Goal: Communication & Community: Answer question/provide support

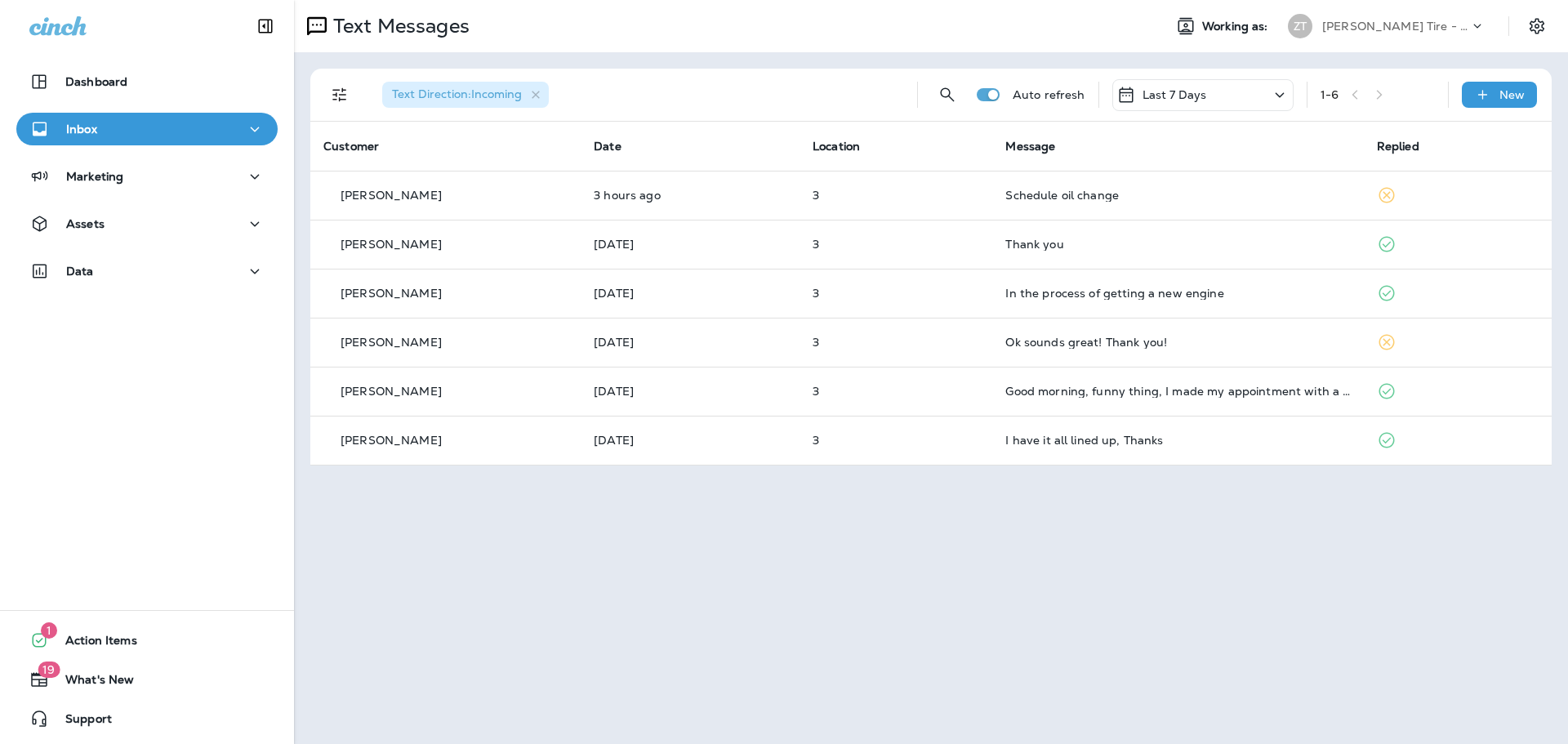
click at [1394, 31] on p "[PERSON_NAME] Tire - [GEOGRAPHIC_DATA]" at bounding box center [1395, 27] width 147 height 13
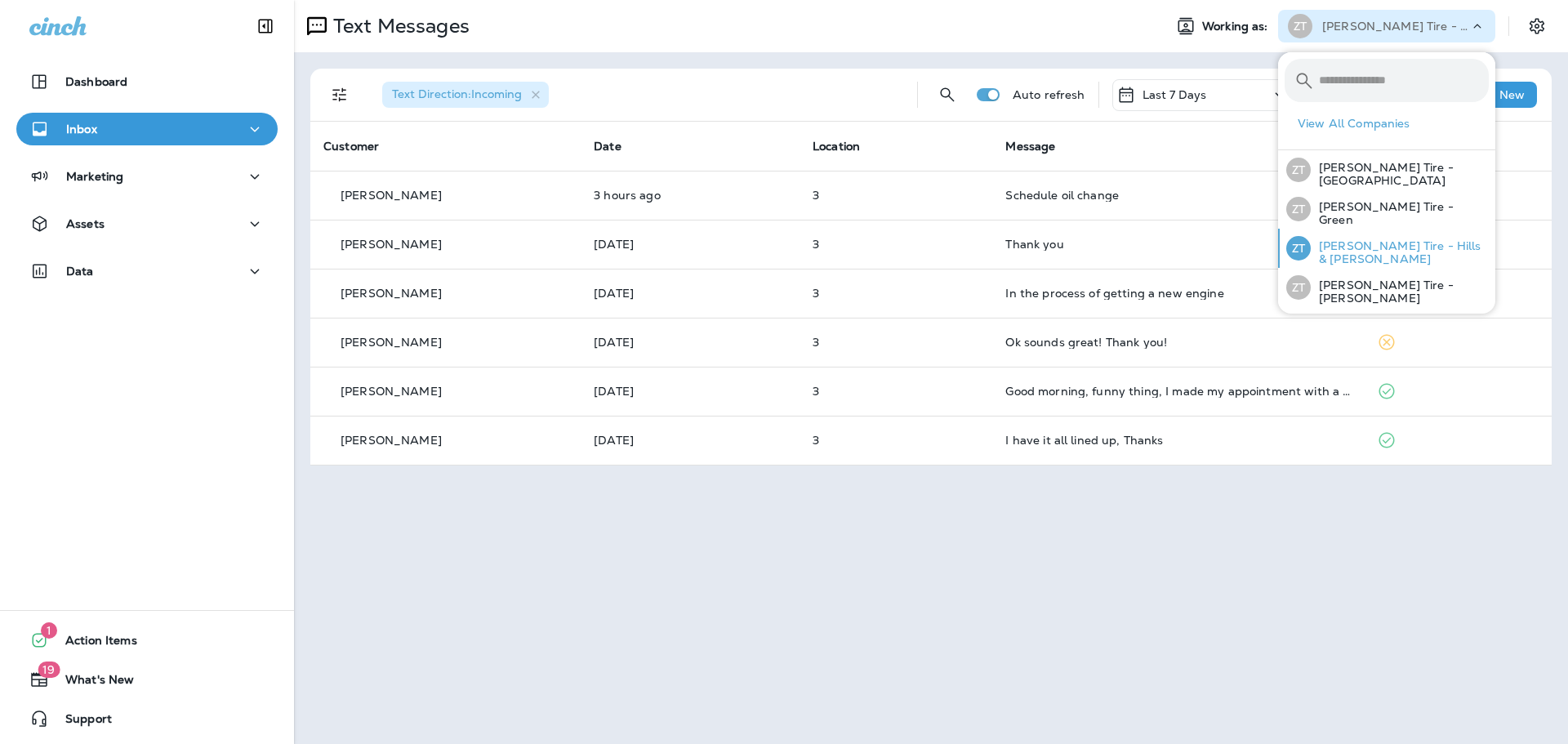
click at [1385, 258] on div "[PERSON_NAME] Tire - Hills & [PERSON_NAME]" at bounding box center [1388, 248] width 215 height 39
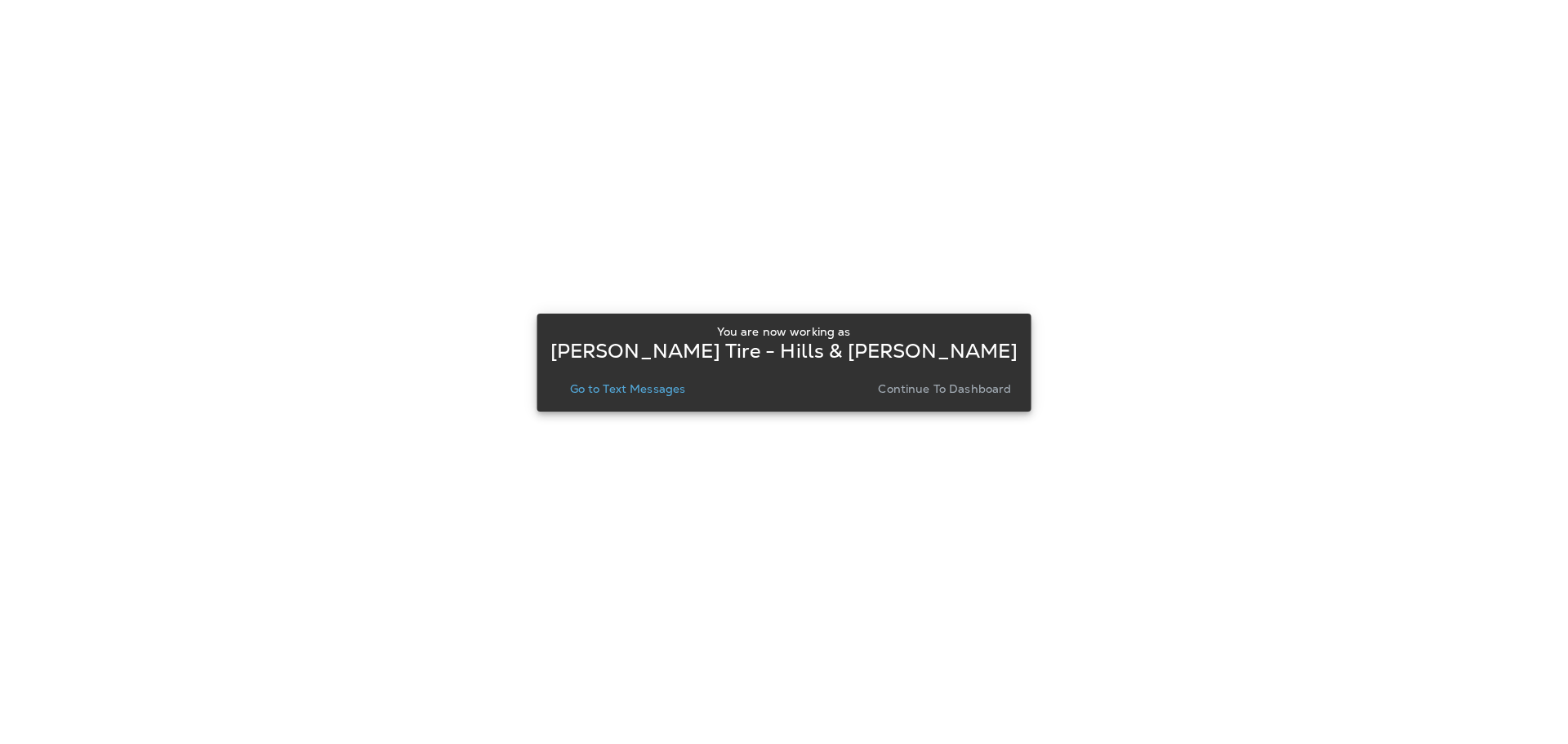
click at [947, 389] on p "Continue to Dashboard" at bounding box center [945, 389] width 133 height 13
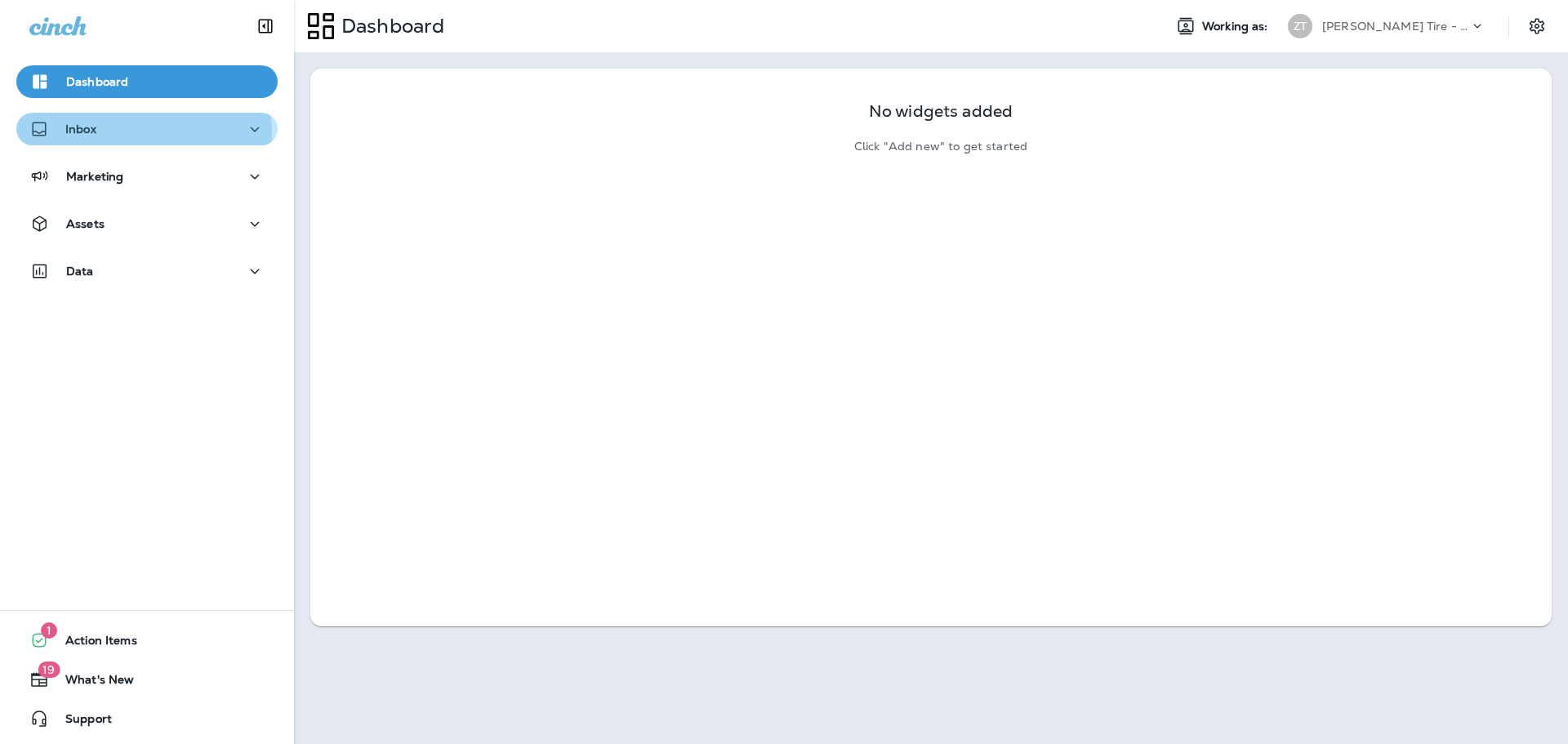
click at [134, 134] on div "Inbox" at bounding box center [147, 129] width 235 height 20
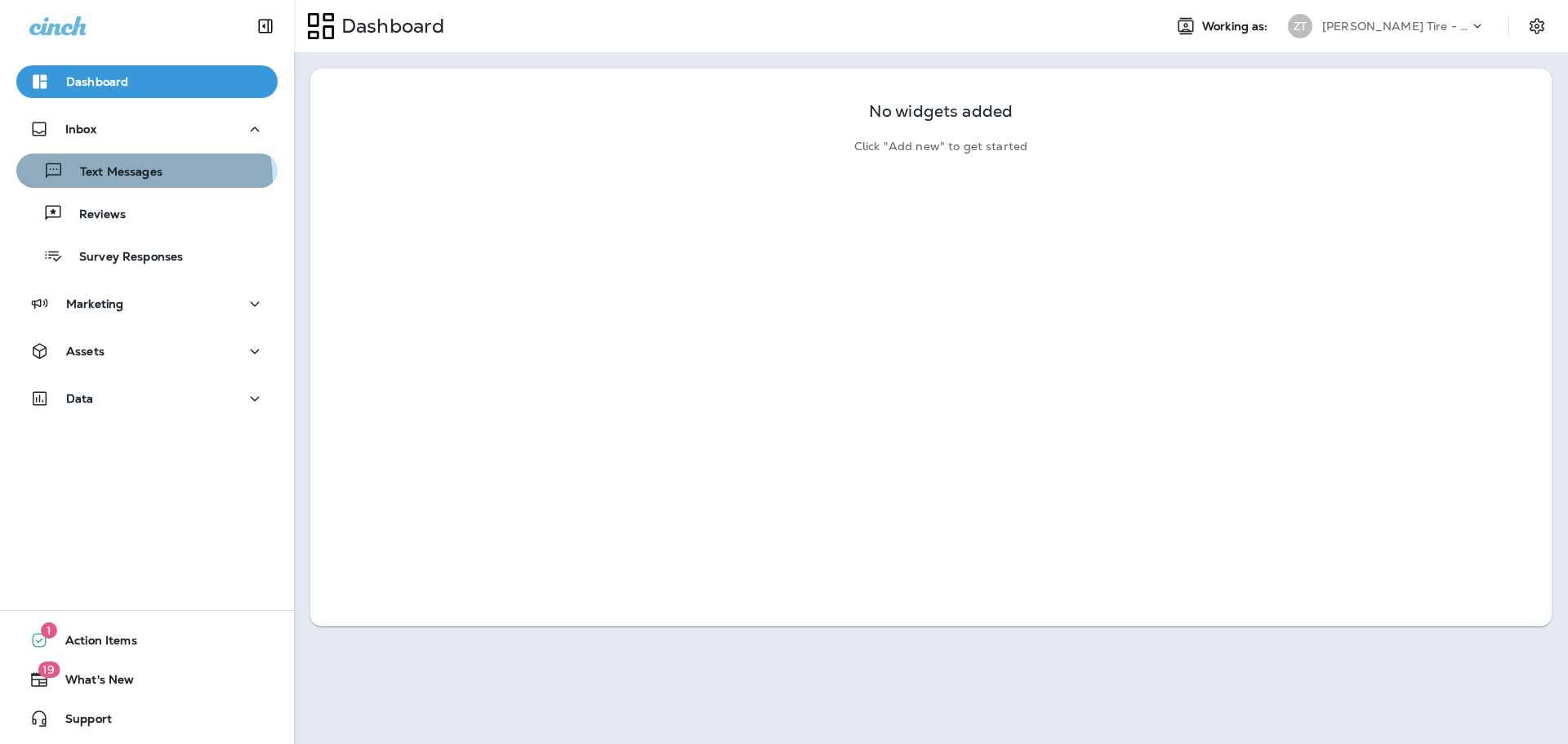
click at [127, 181] on div "Text Messages" at bounding box center [92, 171] width 140 height 25
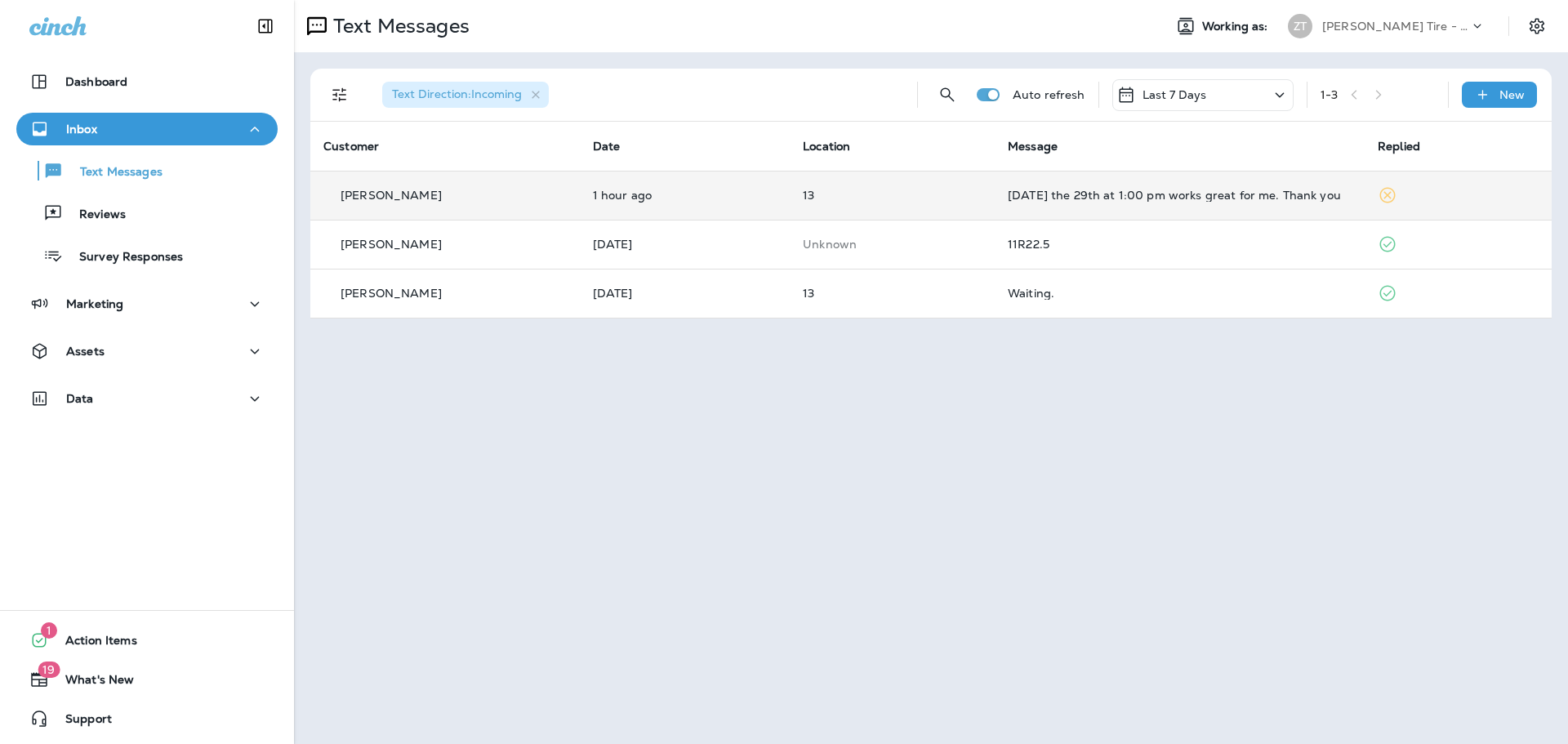
click at [1028, 201] on div "[DATE] the 29th at 1:00 pm works great for me. Thank you" at bounding box center [1179, 195] width 344 height 13
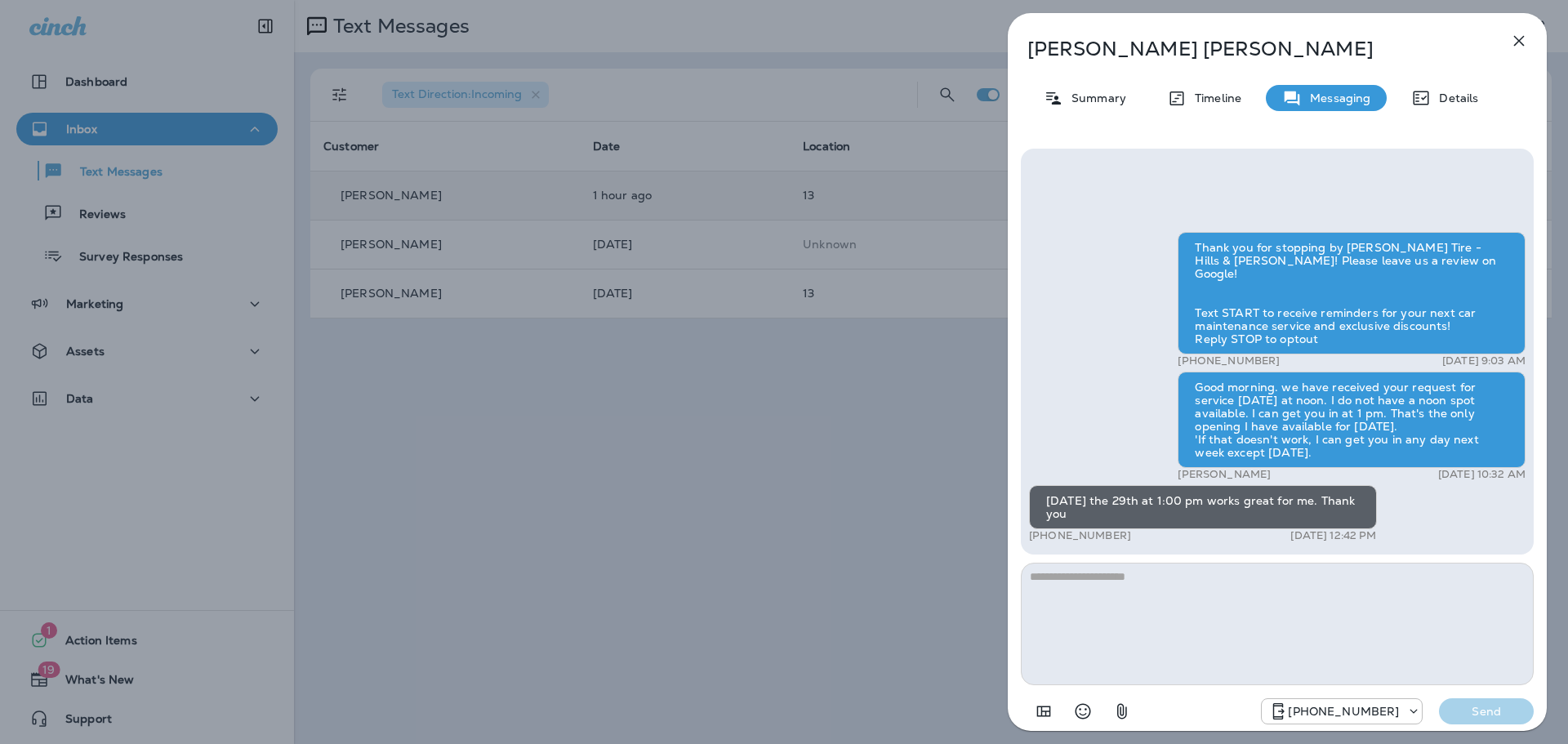
click at [1052, 594] on textarea at bounding box center [1277, 623] width 513 height 123
type textarea "**********"
click at [1477, 715] on p "Send" at bounding box center [1486, 711] width 69 height 14
